Goal: Answer question/provide support

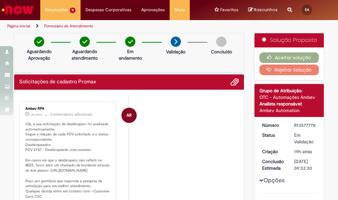
click at [30, 16] on img "Ir para a Homepage" at bounding box center [18, 9] width 34 height 13
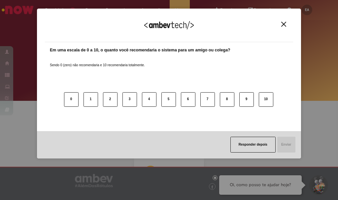
click at [285, 23] on img "Close" at bounding box center [283, 24] width 5 height 5
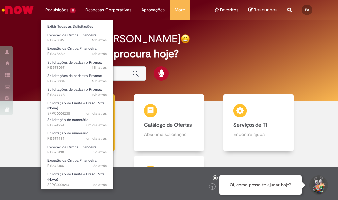
click at [49, 12] on li "Requisições 11 Exibir Todas as Solicitações Exceção da Crítica Financeira 16h a…" at bounding box center [60, 10] width 40 height 20
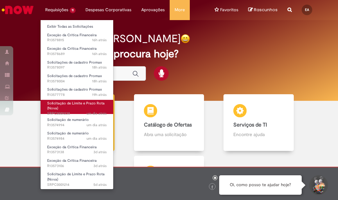
click at [96, 101] on span "Solicitação de Limite e Prazo Rota (Nova)" at bounding box center [75, 106] width 57 height 10
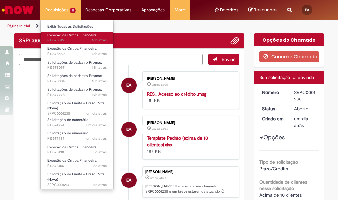
click at [91, 40] on span "16h atrás 16 horas atrás R13578815" at bounding box center [76, 40] width 59 height 5
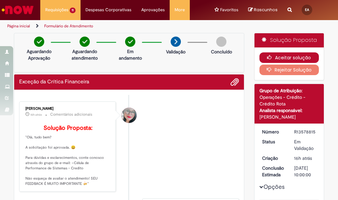
click at [264, 61] on button "Aceitar solução" at bounding box center [289, 57] width 60 height 11
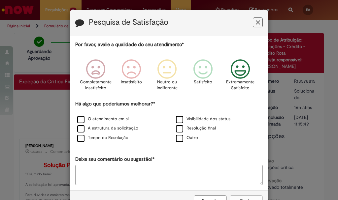
click at [231, 74] on icon "Feedback" at bounding box center [240, 69] width 25 height 20
click at [84, 117] on label "O atendimento em si" at bounding box center [102, 119] width 51 height 6
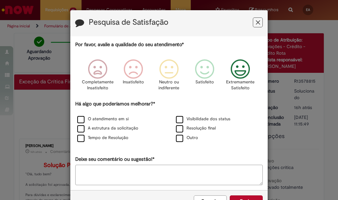
scroll to position [22, 0]
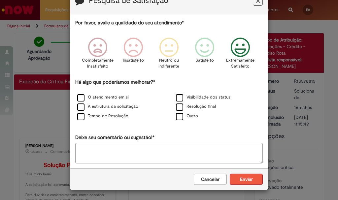
click at [240, 177] on button "Enviar" at bounding box center [245, 179] width 33 height 11
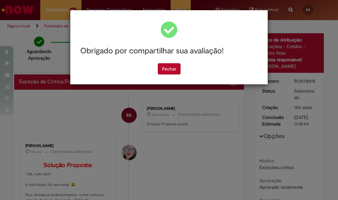
scroll to position [0, 0]
click at [178, 66] on button "Fechar" at bounding box center [169, 68] width 23 height 11
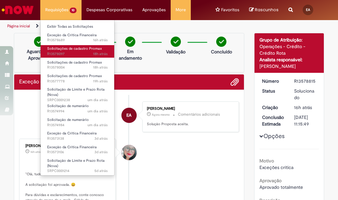
click at [89, 46] on span "Solicitações de cadastro Promax" at bounding box center [74, 48] width 55 height 5
